Goal: Check status: Check status

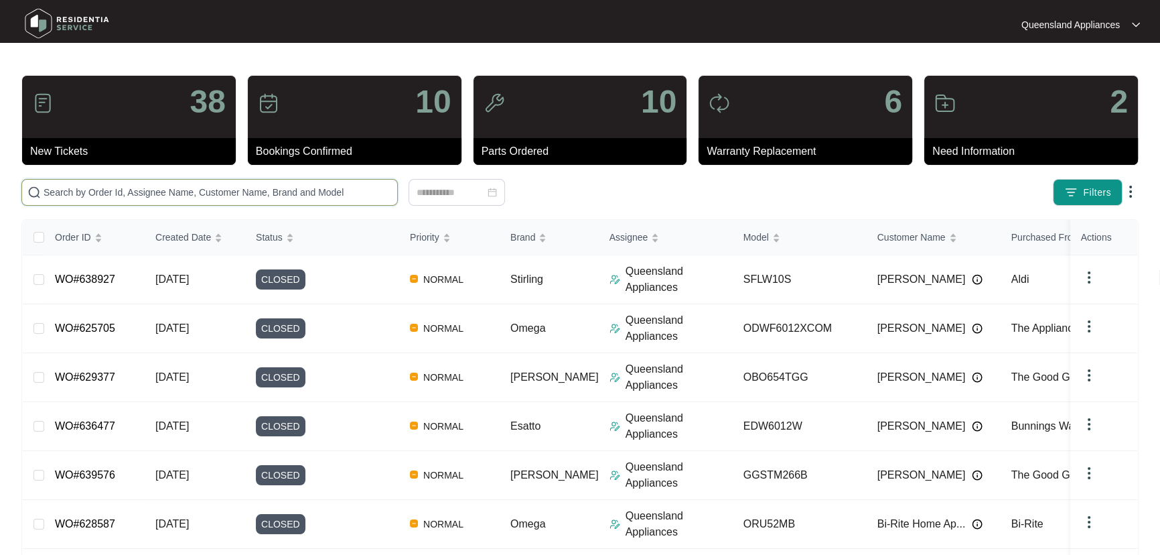
click at [125, 192] on input "text" at bounding box center [218, 192] width 348 height 15
paste input "640406"
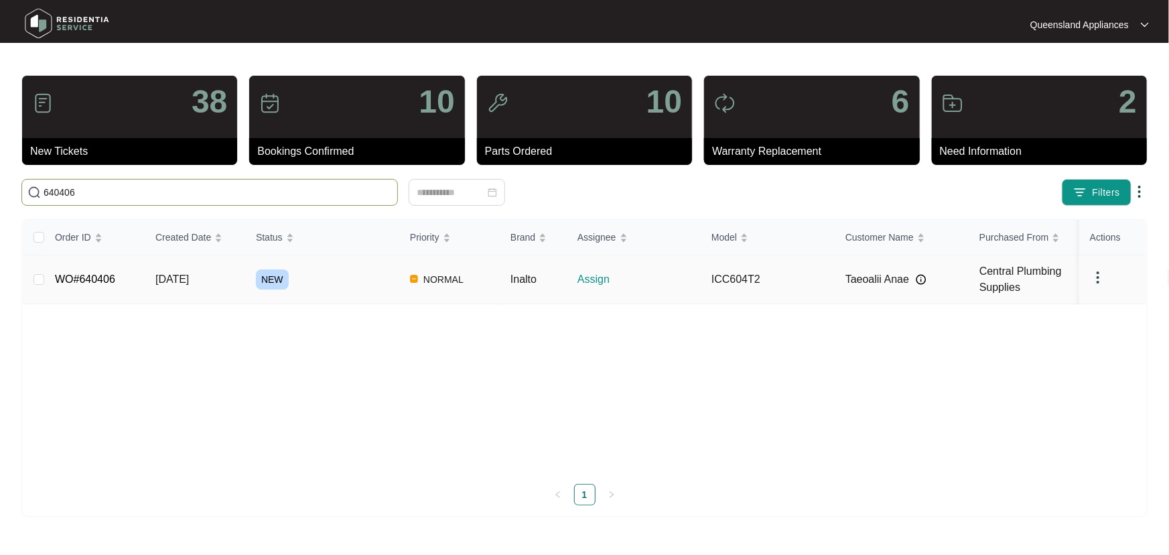
type input "640406"
click at [107, 281] on link "WO#640406" at bounding box center [85, 278] width 60 height 11
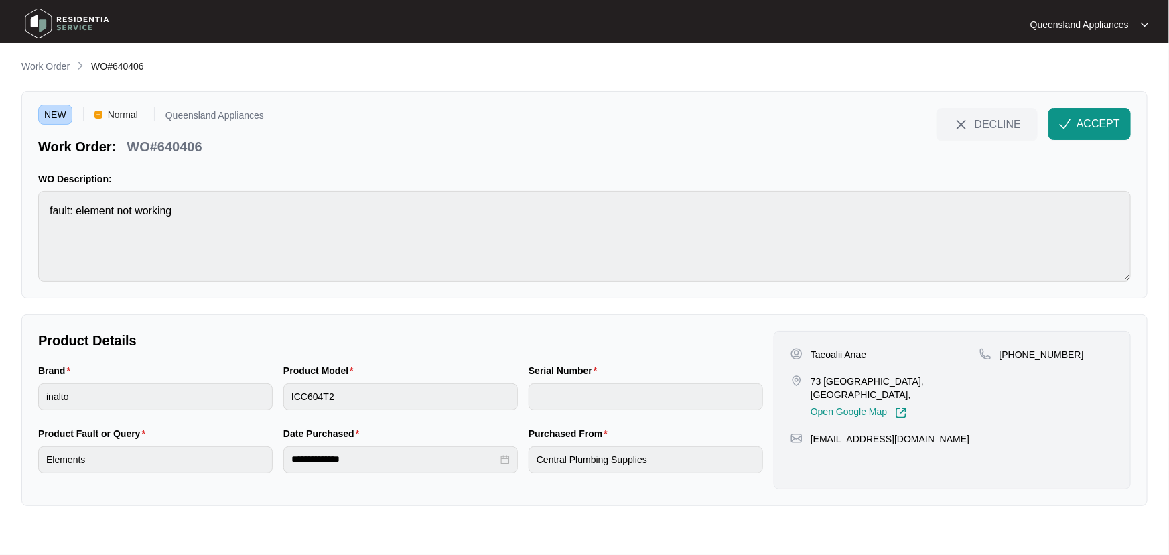
click at [616, 499] on div "**********" at bounding box center [584, 410] width 1126 height 192
drag, startPoint x: 866, startPoint y: 377, endPoint x: 818, endPoint y: 377, distance: 47.5
click at [810, 371] on div "Taeoalii Anae [STREET_ADDRESS], Open Google Map" at bounding box center [884, 383] width 189 height 71
copy p "73 [GEOGRAPHIC_DATA]"
click at [181, 141] on p "WO#640406" at bounding box center [164, 146] width 75 height 19
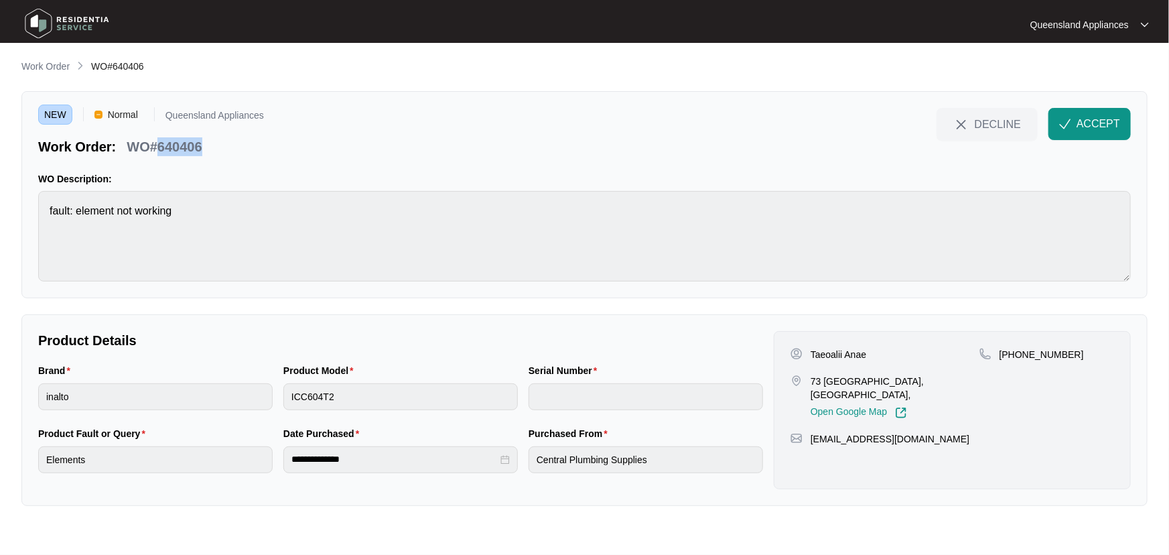
click at [181, 141] on p "WO#640406" at bounding box center [164, 146] width 75 height 19
copy p "640406"
click at [1098, 116] on span "ACCEPT" at bounding box center [1098, 124] width 44 height 16
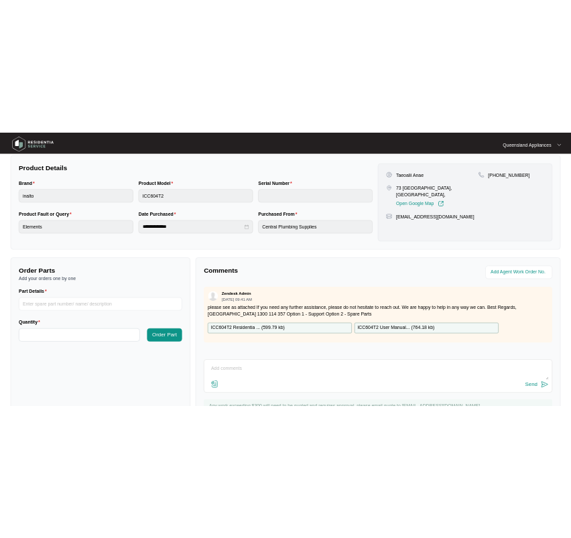
scroll to position [332, 0]
